Goal: Transaction & Acquisition: Subscribe to service/newsletter

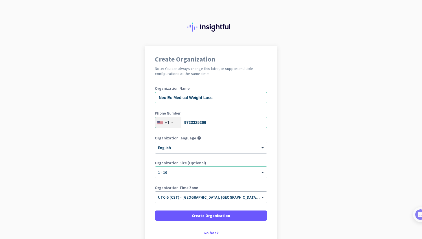
scroll to position [30, 0]
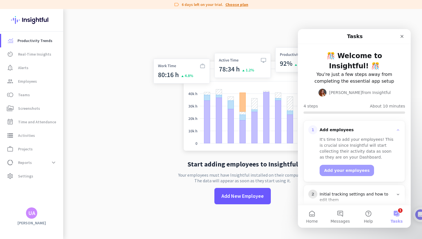
click at [232, 4] on link "Choose plan" at bounding box center [236, 5] width 23 height 6
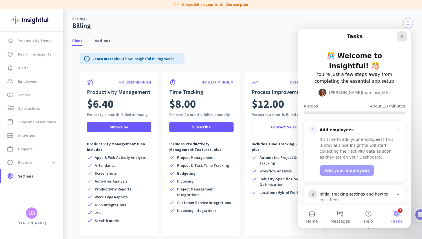
click at [401, 36] on icon "Close" at bounding box center [401, 36] width 3 height 3
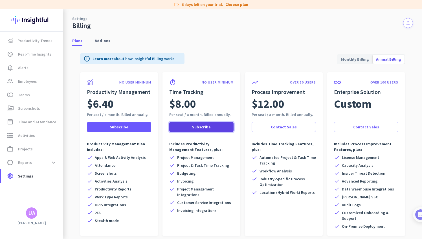
click at [199, 124] on span "Subscribe" at bounding box center [201, 127] width 19 height 6
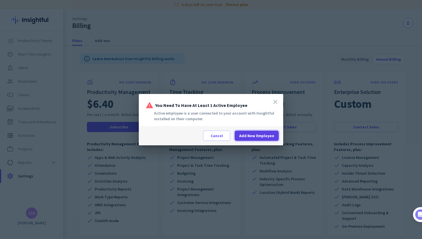
click at [250, 137] on span "Add New Employee" at bounding box center [256, 136] width 35 height 6
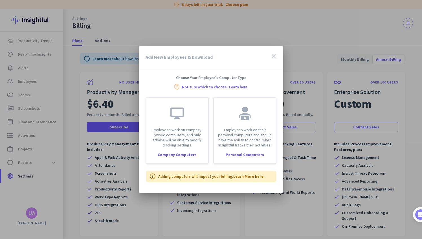
click at [274, 56] on icon "close" at bounding box center [273, 56] width 7 height 7
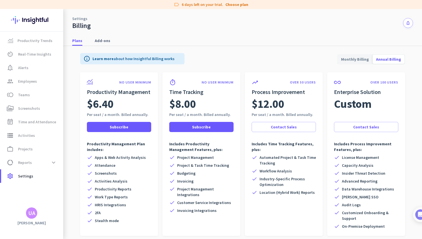
click at [35, 210] on div "UA" at bounding box center [31, 213] width 7 height 6
click at [26, 82] on div at bounding box center [211, 119] width 422 height 239
click at [26, 82] on span "Employees" at bounding box center [27, 81] width 19 height 7
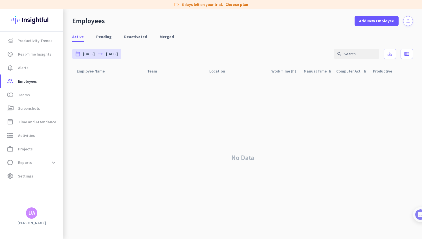
click at [33, 215] on div "UA" at bounding box center [31, 213] width 7 height 6
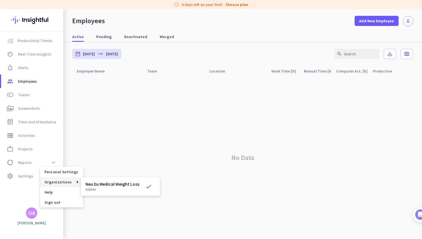
click at [99, 190] on p "admin" at bounding box center [112, 189] width 54 height 4
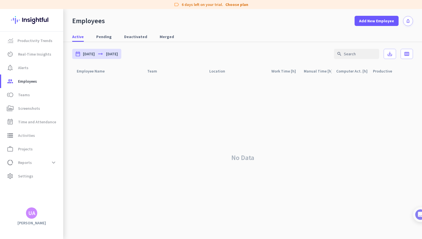
click at [34, 216] on div "UA" at bounding box center [31, 213] width 7 height 6
click at [56, 205] on span "Sign out" at bounding box center [62, 202] width 34 height 5
